Goal: Transaction & Acquisition: Purchase product/service

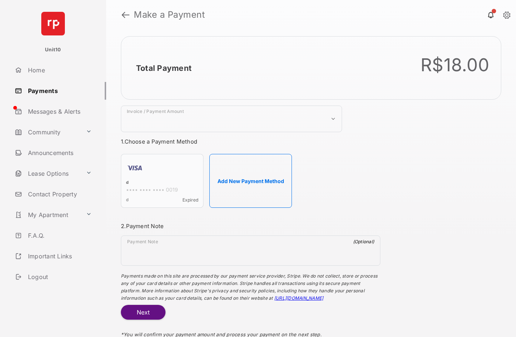
select select "***"
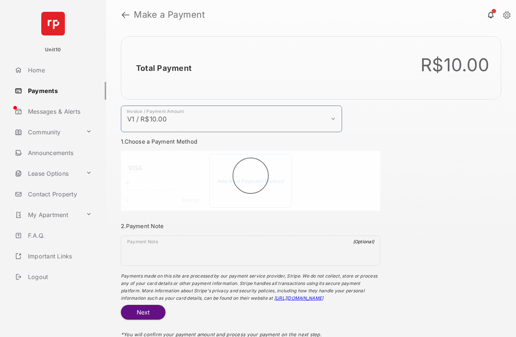
click at [163, 68] on h2 "Total Payment" at bounding box center [164, 67] width 56 height 9
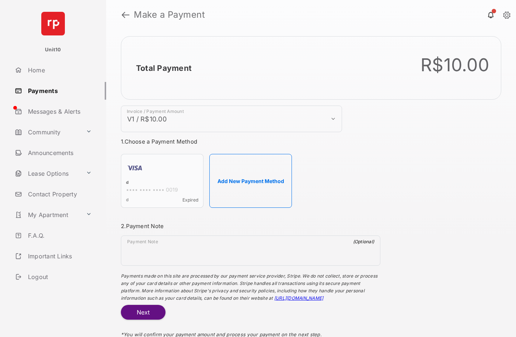
click at [163, 68] on h2 "Total Payment" at bounding box center [164, 67] width 56 height 9
click at [251, 181] on button "Add New Payment Method" at bounding box center [251, 181] width 83 height 54
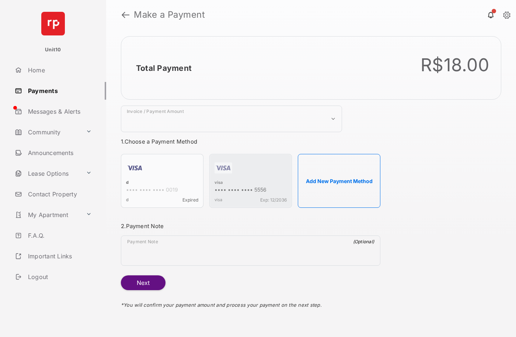
click at [170, 15] on strong "Make a Payment" at bounding box center [169, 14] width 71 height 9
click at [163, 68] on h2 "Total Payment" at bounding box center [164, 67] width 56 height 9
click at [219, 183] on div "visa" at bounding box center [251, 183] width 72 height 7
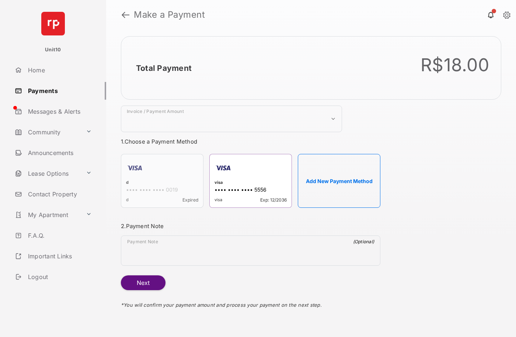
select select "***"
click at [163, 68] on h2 "Total Payment" at bounding box center [164, 67] width 56 height 9
click at [143, 283] on button "Next" at bounding box center [143, 282] width 45 height 15
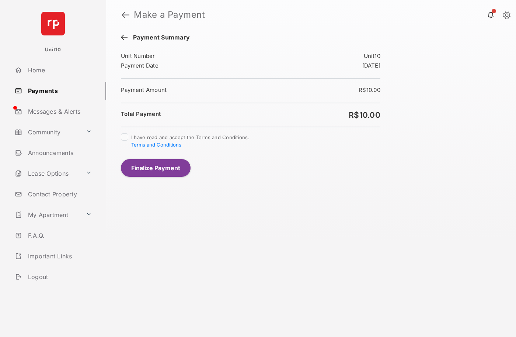
click at [156, 167] on button "Finalize Payment" at bounding box center [156, 168] width 70 height 18
